Goal: Book appointment/travel/reservation

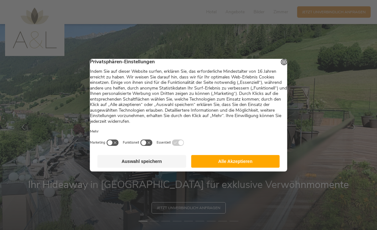
click at [249, 167] on button "Alle Akzeptieren" at bounding box center [235, 161] width 89 height 13
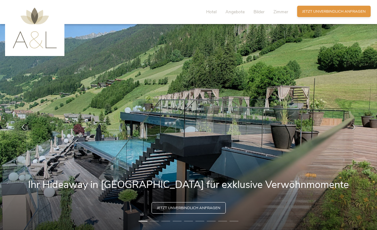
click at [345, 12] on span "Jetzt unverbindlich anfragen" at bounding box center [333, 11] width 63 height 5
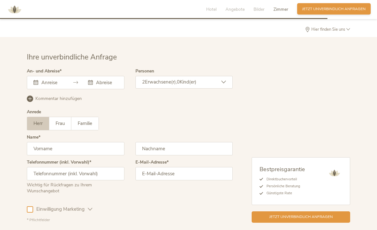
scroll to position [1575, 0]
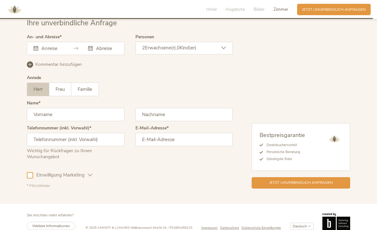
click at [51, 55] on div "[DATE] Mo Di Mi Do Fr Sa So 28 29 30 31 1 2 3 4 5 6 7 8 9 10 11 12 13 14 15 16 …" at bounding box center [76, 48] width 98 height 13
click at [42, 55] on div "[DATE] Mo Di Mi Do Fr Sa So 28 29 30 31 1 2 3 4 5 6 7 8 9 10 11 12 13 14 15 16 …" at bounding box center [76, 48] width 98 height 13
click at [33, 51] on icon at bounding box center [35, 48] width 5 height 5
click at [36, 51] on icon at bounding box center [35, 48] width 5 height 5
click at [44, 55] on div "Dieses Feld muss ausgefüllt werden. [DATE] Mo Di Mi Do Fr Sa So 28 29 30 31 1 2…" at bounding box center [76, 48] width 98 height 13
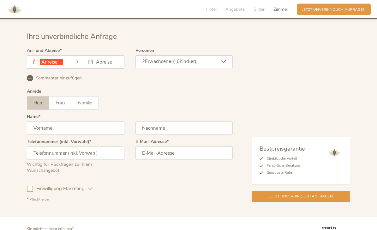
scroll to position [1557, 0]
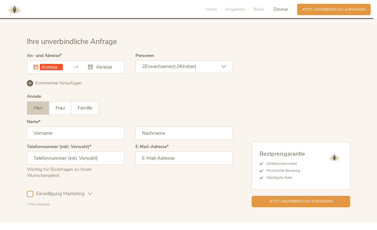
click at [103, 74] on div "Dieses Feld muss ausgefüllt werden. [DATE] Mo Di Mi Do Fr Sa So 28 29 30 31 1 2…" at bounding box center [76, 66] width 98 height 13
click at [101, 74] on div "Dieses Feld muss ausgefüllt werden. [DATE] Mo Di Mi Do Fr Sa So 28 29 30 31 1 2…" at bounding box center [76, 66] width 98 height 13
click at [58, 74] on div "Dieses Feld muss ausgefüllt werden. [DATE] Mo Di Mi Do Fr Sa So 28 29 30 31 1 2…" at bounding box center [76, 66] width 98 height 13
click at [69, 74] on div "Dieses Feld muss ausgefüllt werden. Dieses Feld muss ausgefüllt werden." at bounding box center [76, 66] width 98 height 13
click at [50, 70] on input "text" at bounding box center [51, 67] width 23 height 6
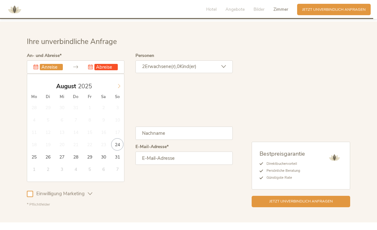
click at [117, 88] on icon at bounding box center [119, 86] width 4 height 4
click at [118, 88] on icon at bounding box center [119, 86] width 4 height 4
click at [51, 74] on div "[DATE] Dieses Feld muss ausgefüllt werden. Dieses Feld muss ausgefüllt werden. …" at bounding box center [76, 66] width 98 height 13
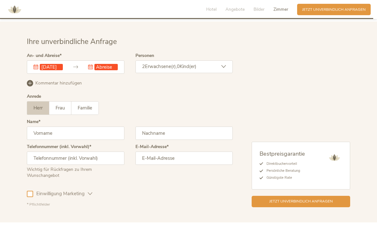
click at [50, 70] on input "[DATE]" at bounding box center [51, 67] width 23 height 6
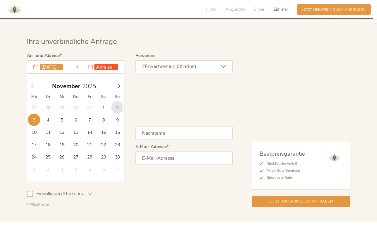
type input "[DATE]"
click at [109, 70] on input "text" at bounding box center [105, 67] width 23 height 6
click at [106, 70] on input "text" at bounding box center [105, 67] width 23 height 6
click at [110, 70] on input "text" at bounding box center [105, 67] width 23 height 6
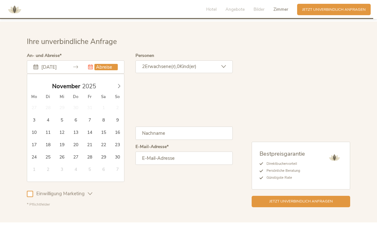
click at [110, 70] on input "text" at bounding box center [105, 67] width 23 height 6
click at [111, 70] on input "text" at bounding box center [105, 67] width 23 height 6
type input "[DATE]"
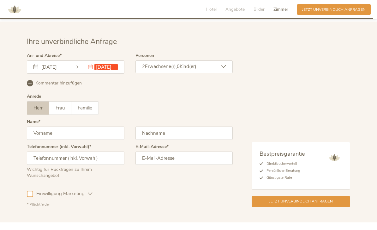
click at [213, 73] on div "2 Erwachsene(r), 0 Kind(er)" at bounding box center [184, 66] width 98 height 13
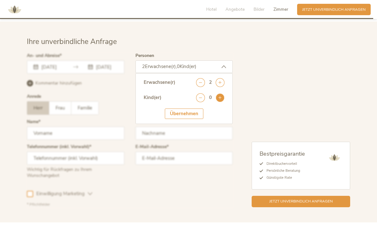
click at [223, 102] on icon at bounding box center [220, 97] width 9 height 9
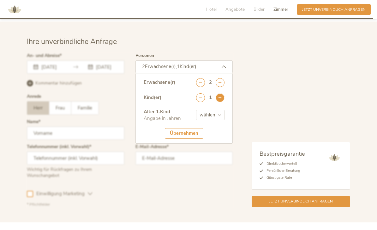
click at [221, 102] on icon at bounding box center [220, 97] width 9 height 9
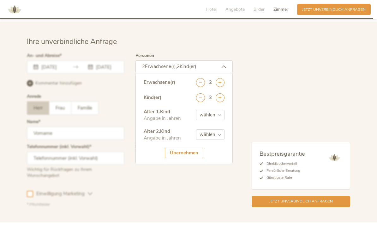
click at [219, 120] on select "wählen 0 1 2 3 4 5 6 7 8 9 10 11 12 13 14 15 16 17" at bounding box center [210, 115] width 28 height 10
select select "10"
click at [221, 139] on select "wählen 0 1 2 3 4 5 6 7 8 9 10 11 12 13 14 15 16 17" at bounding box center [210, 134] width 28 height 10
select select "10"
click at [189, 158] on div "Übernehmen" at bounding box center [184, 152] width 39 height 10
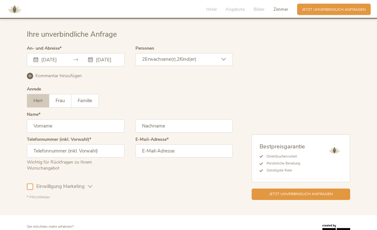
scroll to position [1572, 0]
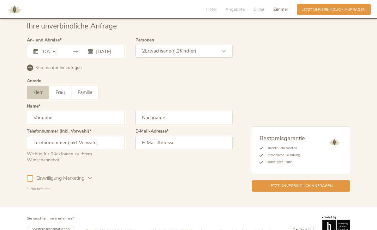
click at [88, 180] on icon at bounding box center [90, 178] width 5 height 5
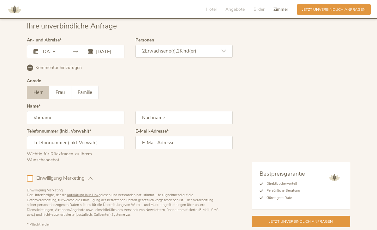
click at [89, 180] on icon at bounding box center [90, 178] width 5 height 5
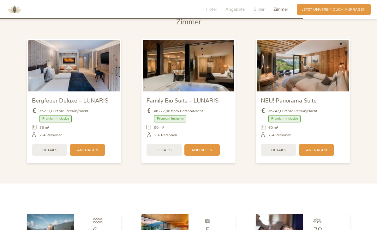
scroll to position [1250, 0]
click at [311, 84] on img at bounding box center [303, 65] width 92 height 51
click at [279, 152] on span "Details" at bounding box center [278, 149] width 15 height 5
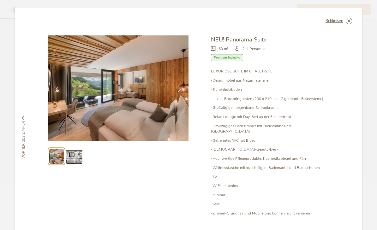
click at [181, 91] on icon at bounding box center [180, 89] width 6 height 6
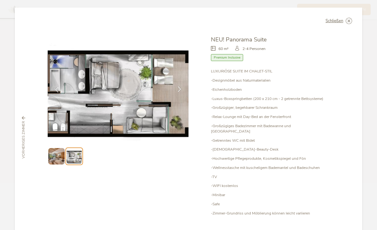
click at [180, 87] on icon at bounding box center [180, 89] width 6 height 6
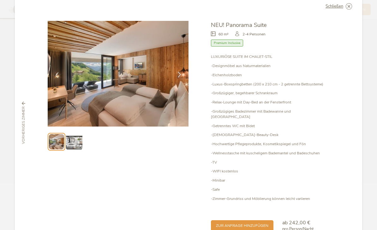
scroll to position [14, 0]
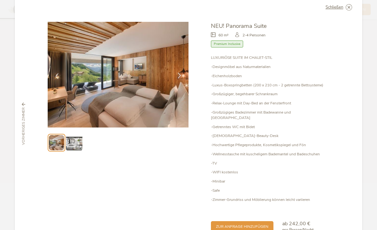
click at [179, 75] on icon at bounding box center [180, 76] width 6 height 6
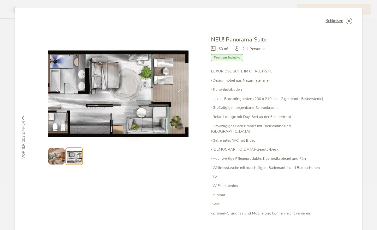
scroll to position [0, 0]
click at [348, 18] on icon at bounding box center [349, 21] width 6 height 6
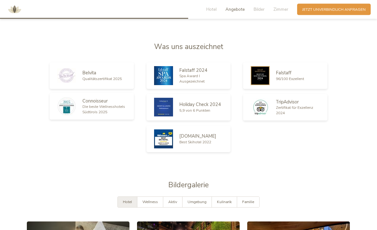
scroll to position [795, 0]
click at [99, 114] on span "Die beste Wellnesshotels Südtirols 2025" at bounding box center [103, 109] width 43 height 10
click at [65, 116] on img at bounding box center [66, 106] width 19 height 19
